Goal: Task Accomplishment & Management: Manage account settings

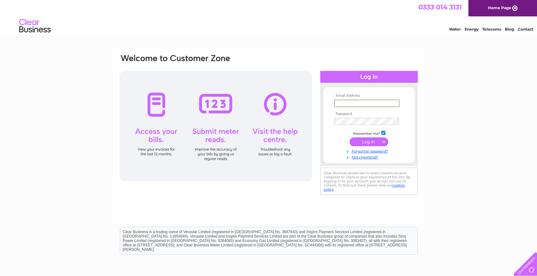
click at [351, 100] on input "text" at bounding box center [366, 103] width 65 height 8
type input "[EMAIL_ADDRESS][DOMAIN_NAME]"
click at [349, 137] on input "submit" at bounding box center [368, 141] width 39 height 9
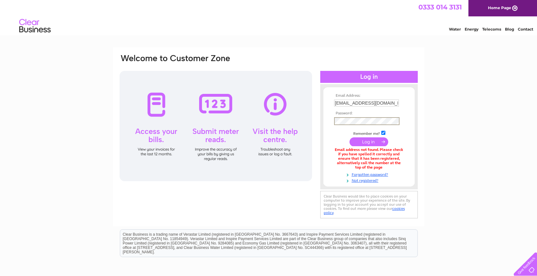
click at [383, 132] on input "checkbox" at bounding box center [383, 133] width 4 height 4
checkbox input "false"
click at [369, 140] on input "submit" at bounding box center [368, 141] width 39 height 9
click at [368, 171] on link "Forgotten password?" at bounding box center [369, 174] width 71 height 6
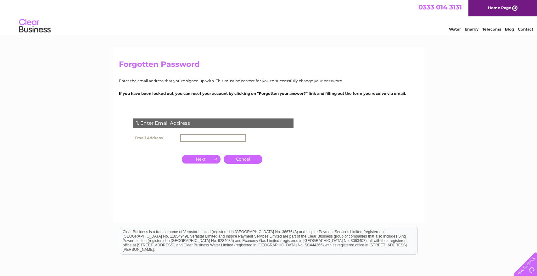
click at [197, 137] on input "text" at bounding box center [212, 138] width 65 height 8
type input "[EMAIL_ADDRESS][DOMAIN_NAME]"
click at [210, 159] on input "button" at bounding box center [201, 158] width 39 height 9
